Goal: Find specific page/section: Find specific page/section

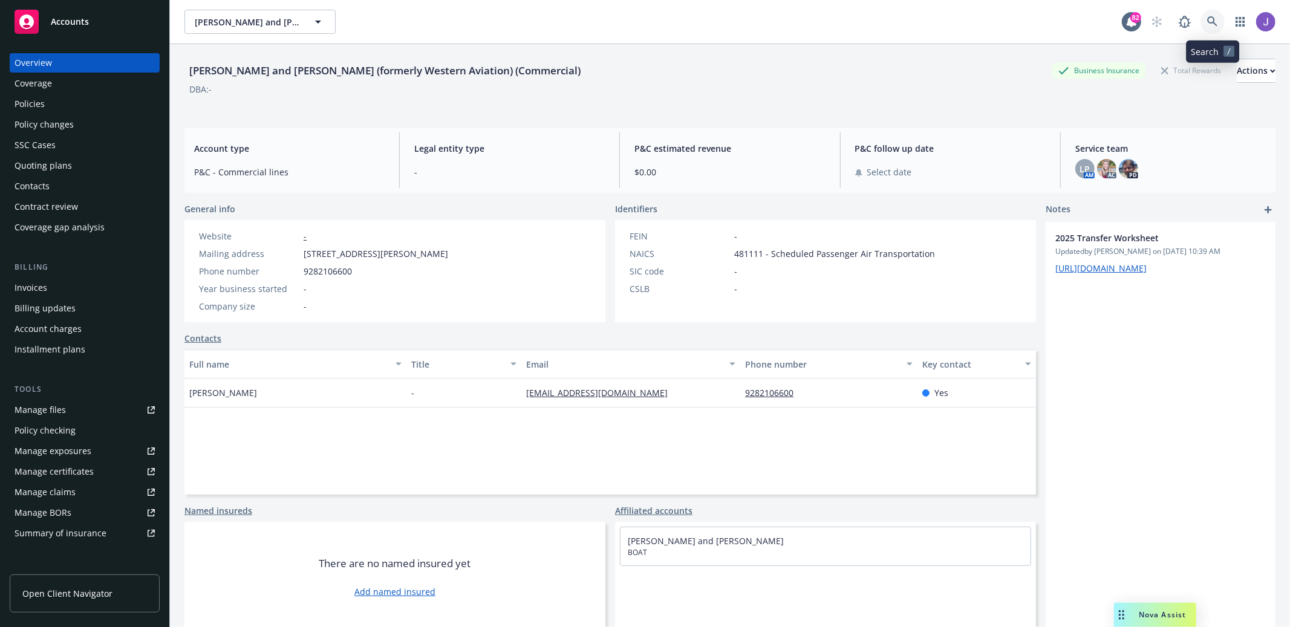
click at [1206, 20] on link at bounding box center [1213, 22] width 24 height 24
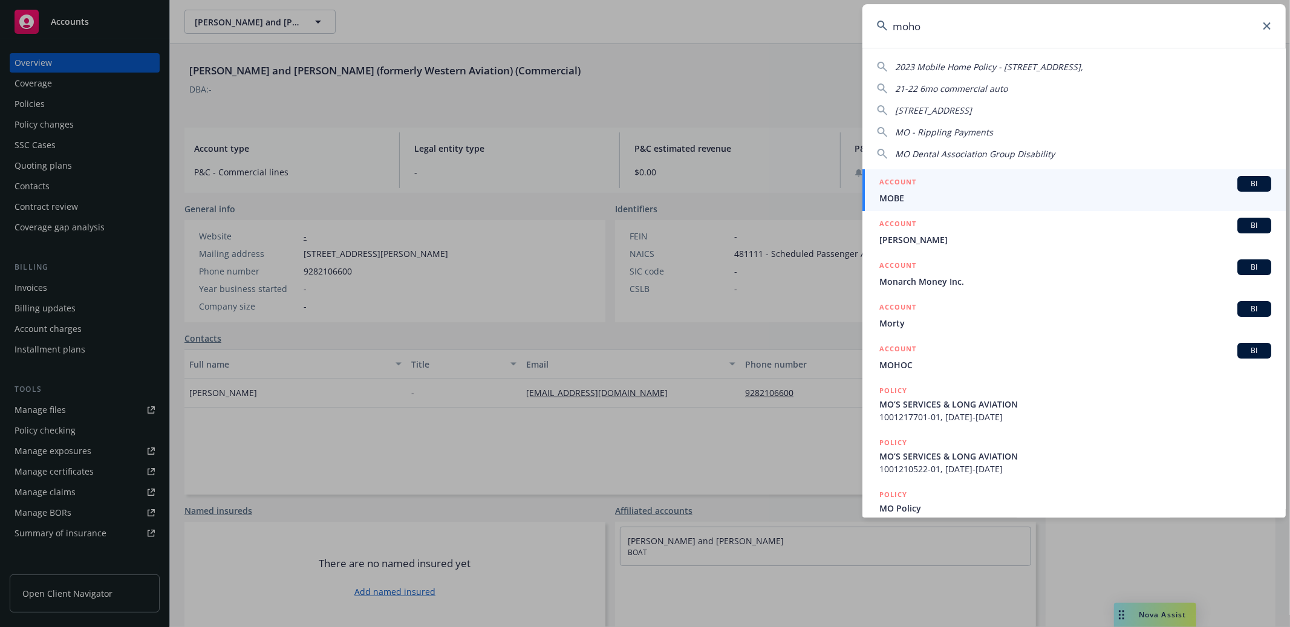
type input "mohoc"
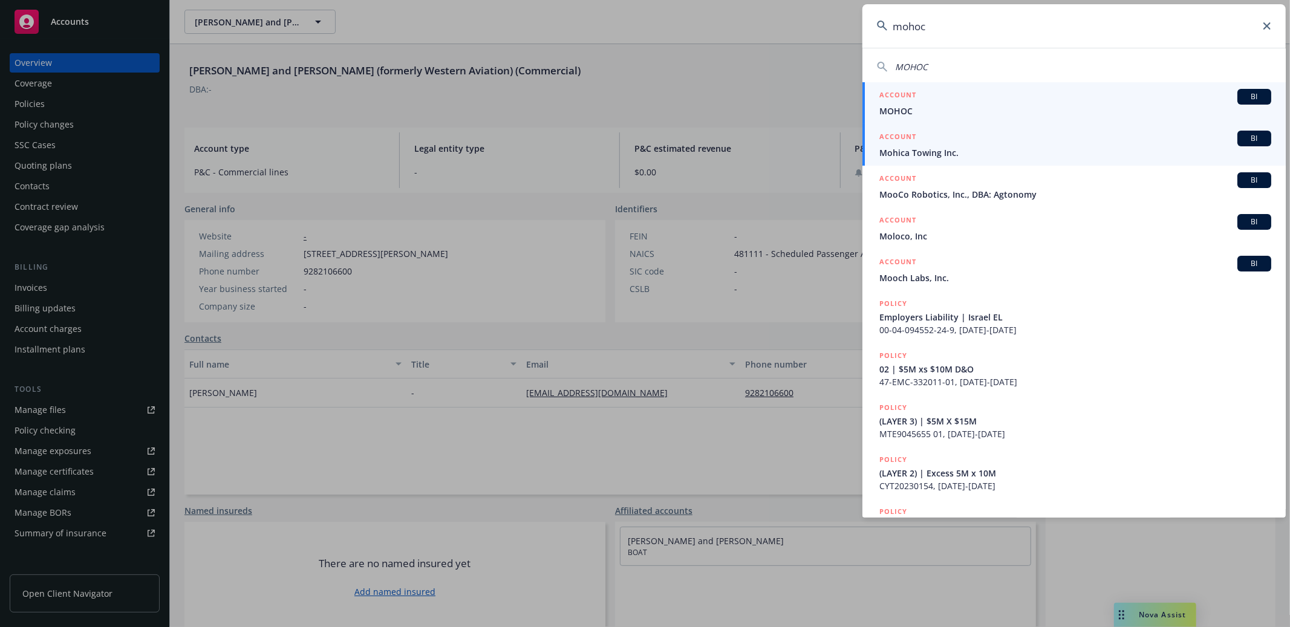
click at [1005, 103] on div "ACCOUNT BI" at bounding box center [1075, 97] width 392 height 16
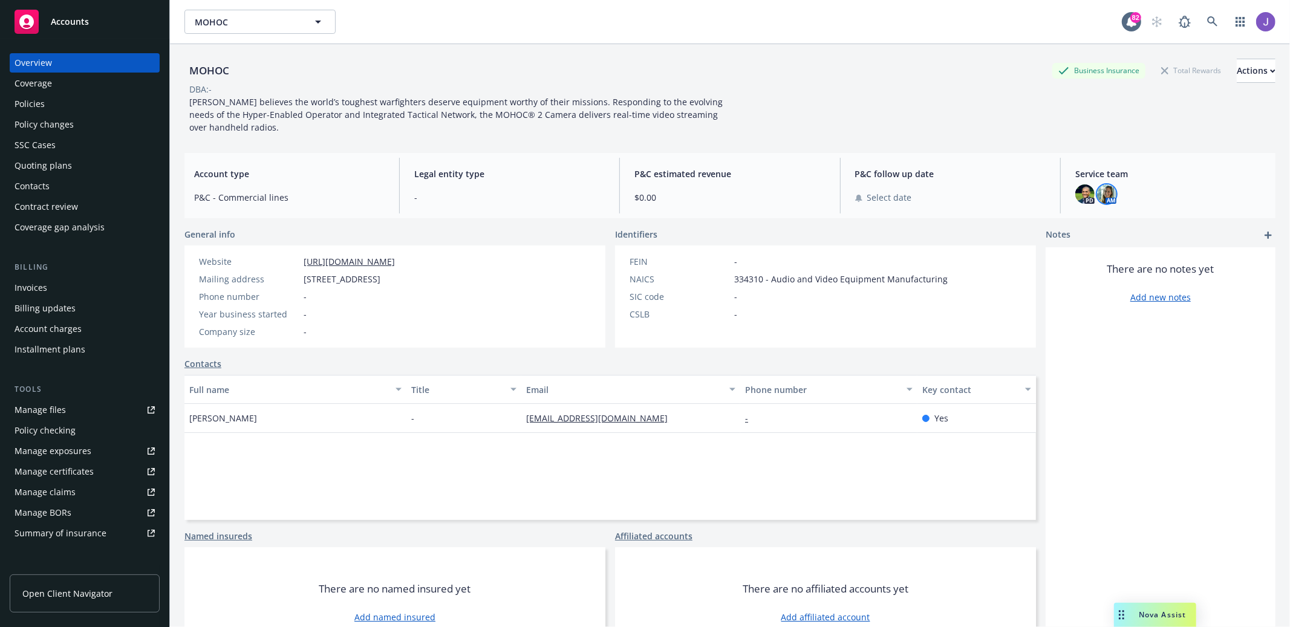
click at [1106, 194] on img at bounding box center [1106, 193] width 19 height 19
click at [1015, 142] on div "MOHOC Business Insurance Total Rewards Actions DBA: - [PERSON_NAME] believes th…" at bounding box center [729, 93] width 1091 height 99
click at [931, 152] on div "MOHOC Business Insurance Total Rewards Actions DBA: - [PERSON_NAME] believes th…" at bounding box center [729, 350] width 1091 height 613
